Goal: Find specific fact: Find contact information

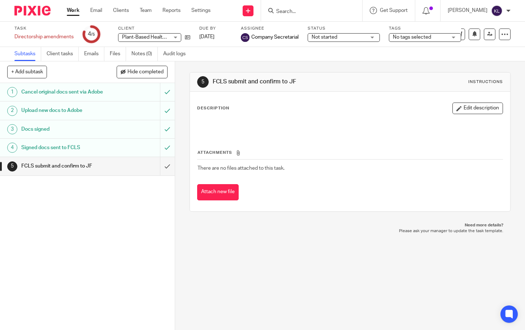
click at [315, 12] on input "Search" at bounding box center [308, 12] width 65 height 7
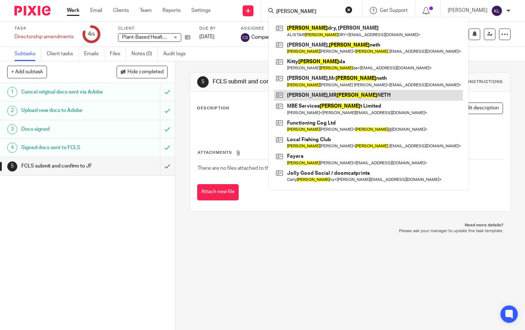
type input "[PERSON_NAME]"
click at [332, 93] on link at bounding box center [368, 95] width 189 height 11
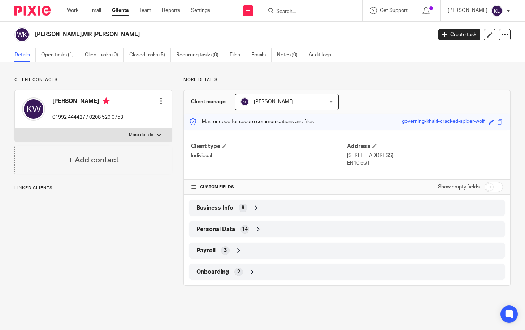
click at [266, 231] on div "Personal Data 14" at bounding box center [347, 229] width 305 height 12
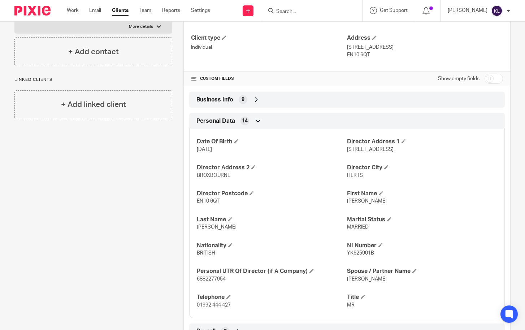
scroll to position [159, 0]
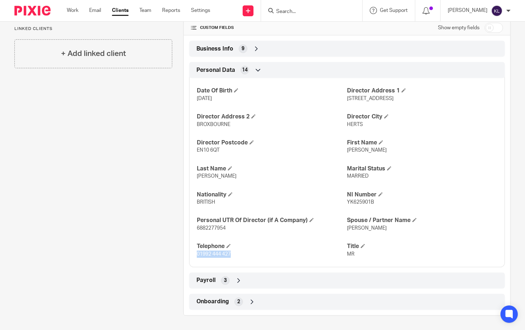
drag, startPoint x: 229, startPoint y: 253, endPoint x: 195, endPoint y: 256, distance: 33.4
click at [197, 256] on p "01992 444 427" at bounding box center [272, 254] width 150 height 7
copy span "01992 444 427"
